Goal: Transaction & Acquisition: Purchase product/service

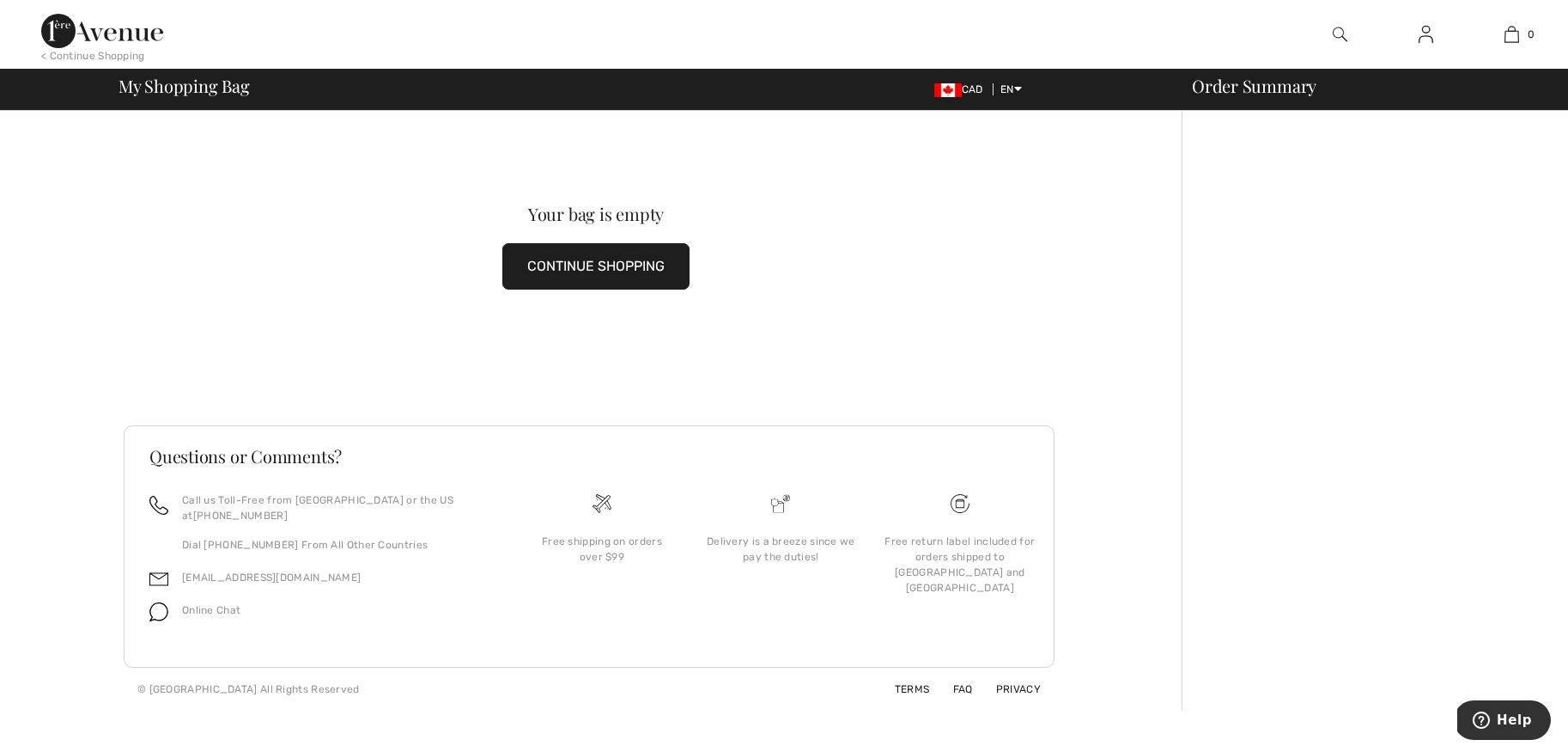
click at [596, 266] on button "CONTINUE SHOPPING" at bounding box center [596, 266] width 187 height 47
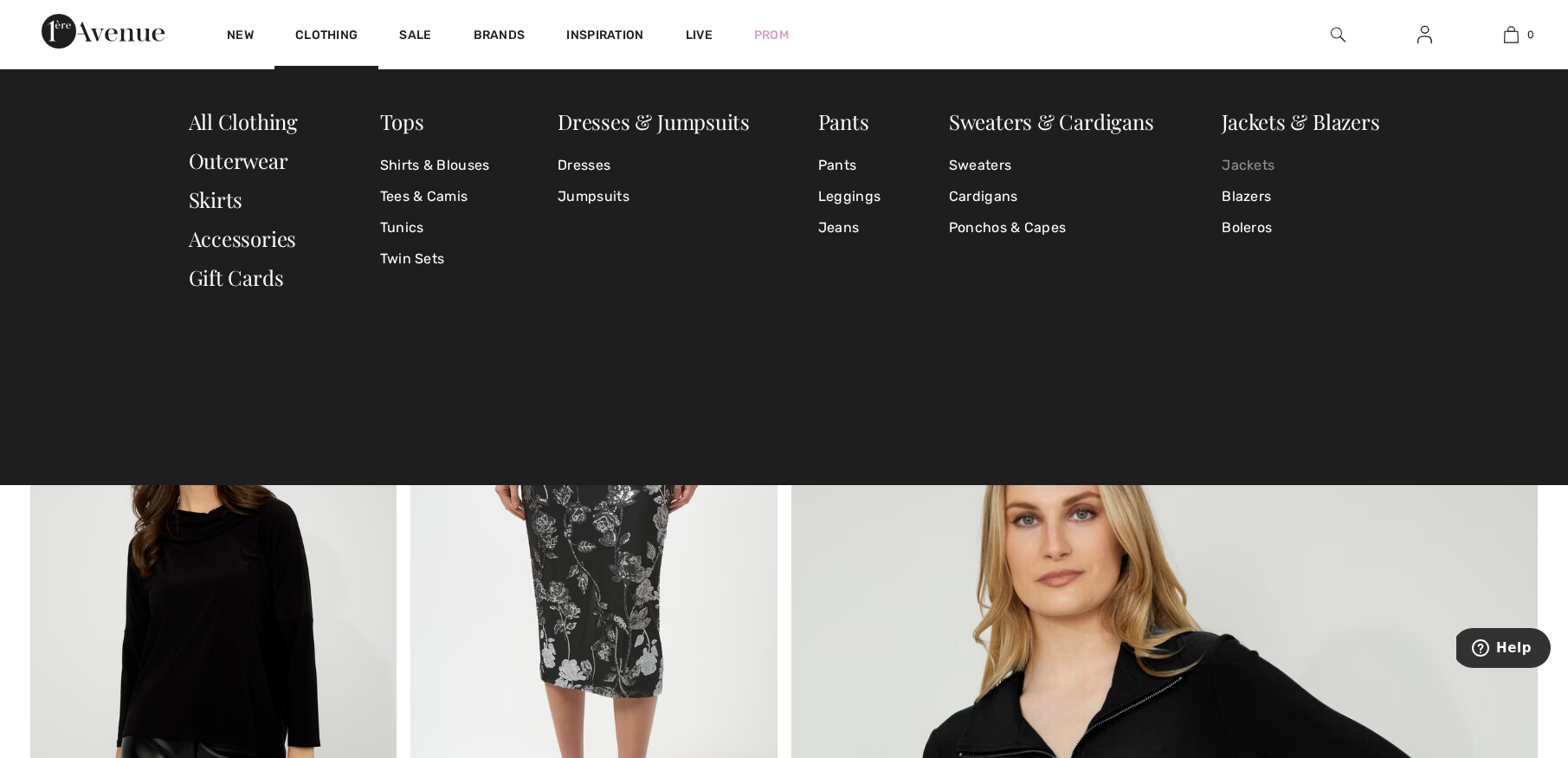
click at [1255, 164] on link "Jackets" at bounding box center [1300, 166] width 157 height 31
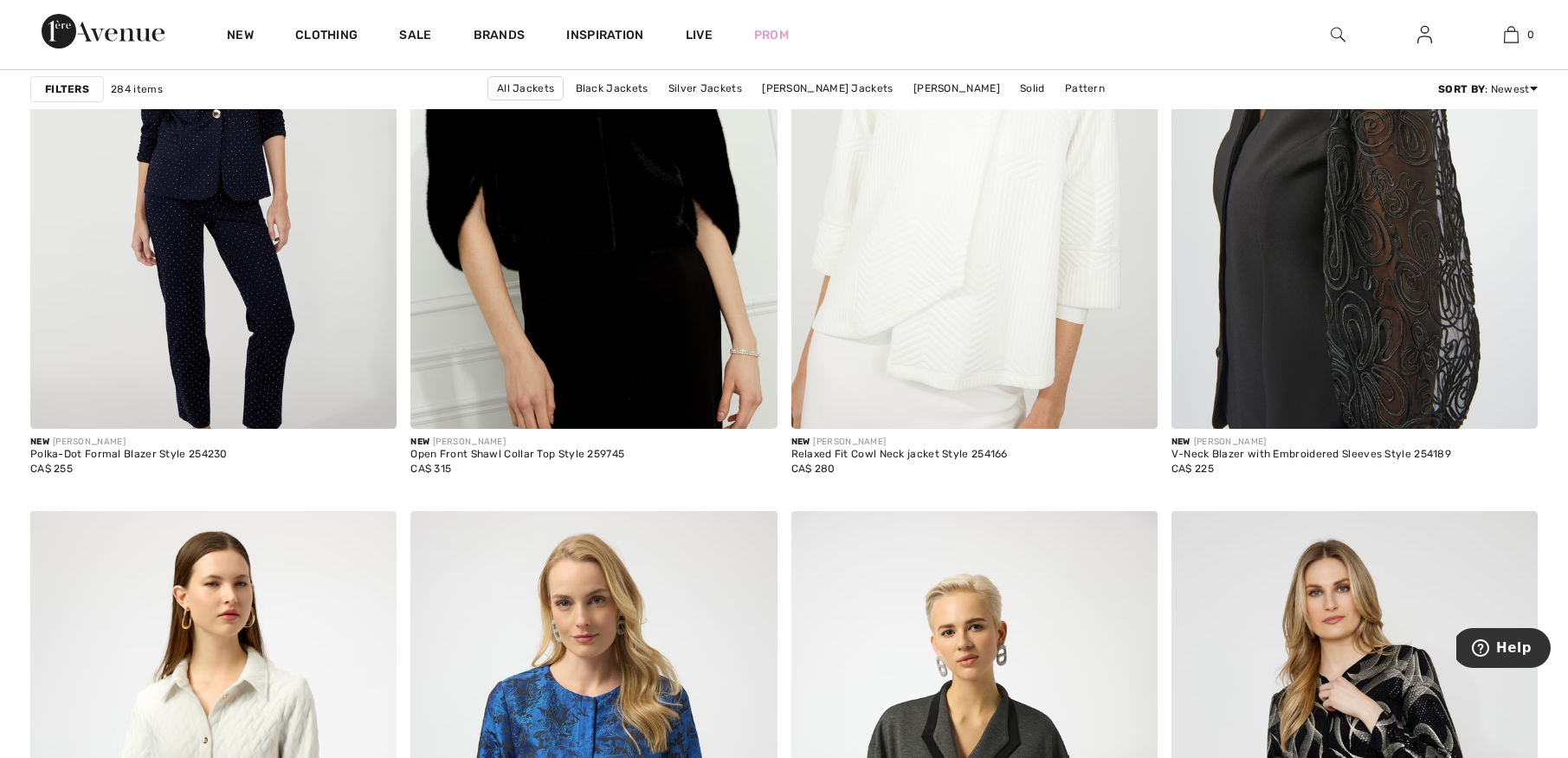
scroll to position [2922, 0]
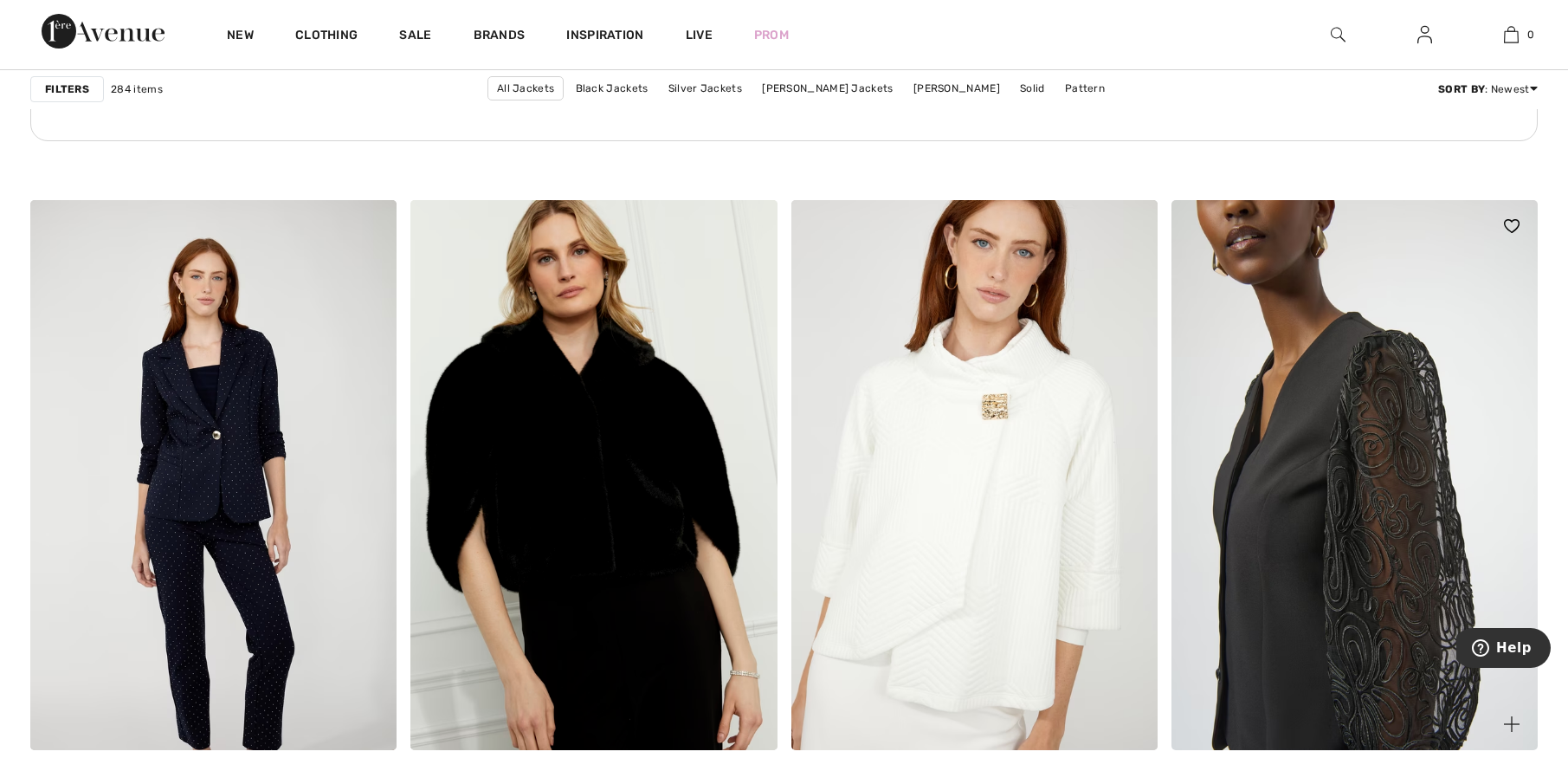
click at [1341, 457] on img at bounding box center [1355, 476] width 366 height 550
